Goal: Transaction & Acquisition: Purchase product/service

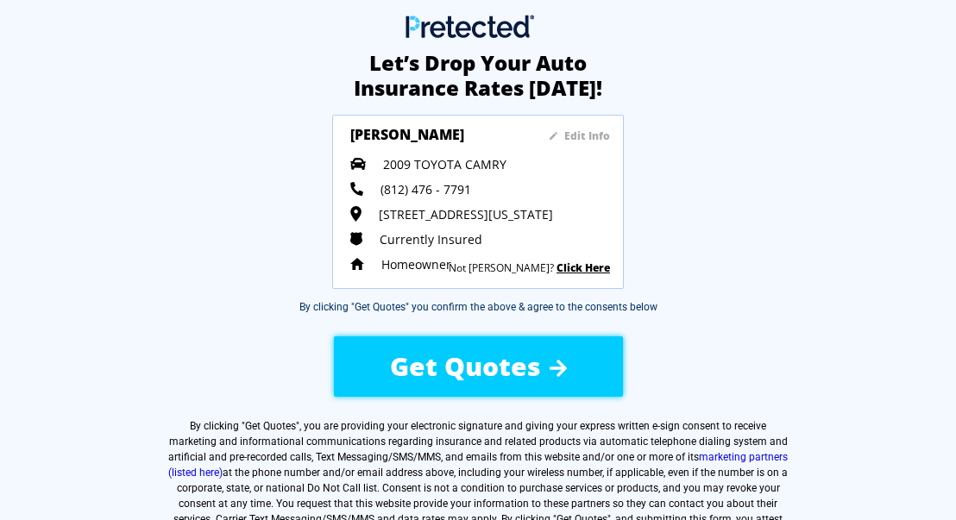
click at [564, 350] on div "Get Quotes" at bounding box center [478, 366] width 280 height 61
click at [414, 357] on span "Get Quotes" at bounding box center [465, 366] width 151 height 35
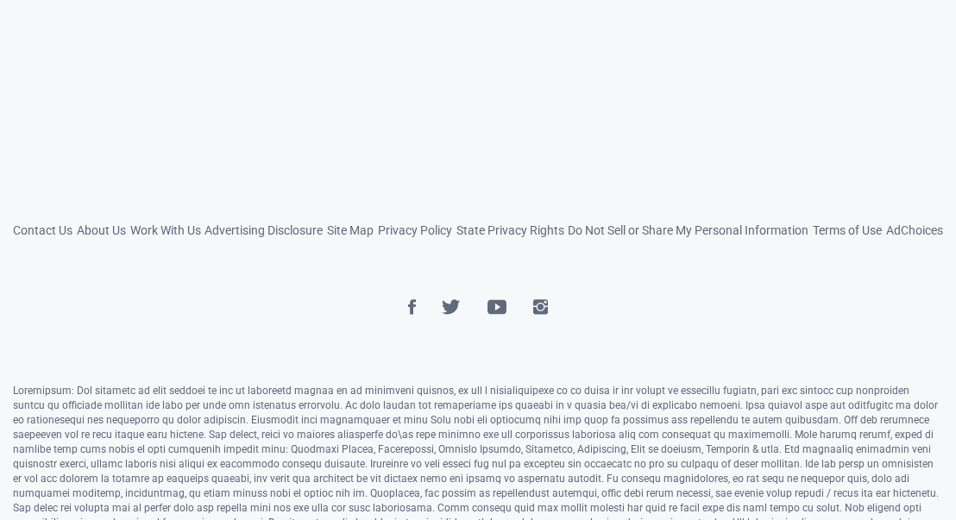
scroll to position [809, 0]
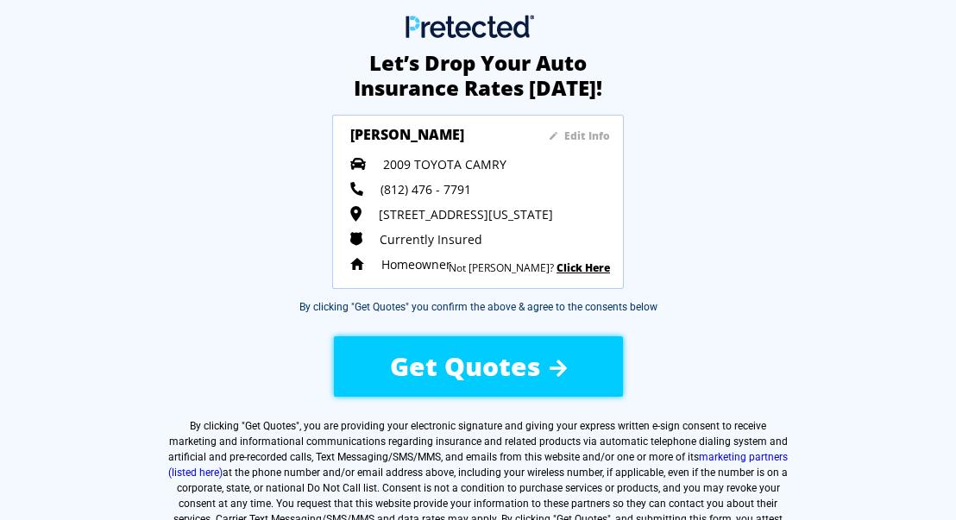
click at [529, 361] on span "Get Quotes" at bounding box center [465, 366] width 151 height 35
